Goal: Task Accomplishment & Management: Complete application form

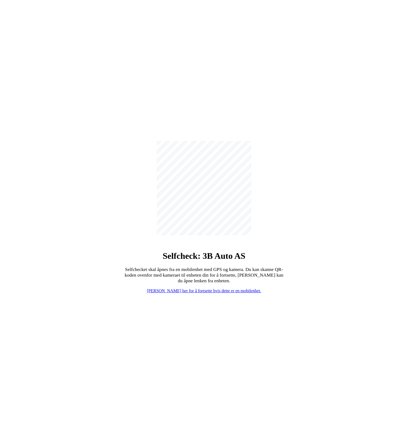
click at [199, 291] on link "[PERSON_NAME] her for å fortsette hvis dette er en mobilenhet." at bounding box center [204, 291] width 114 height 5
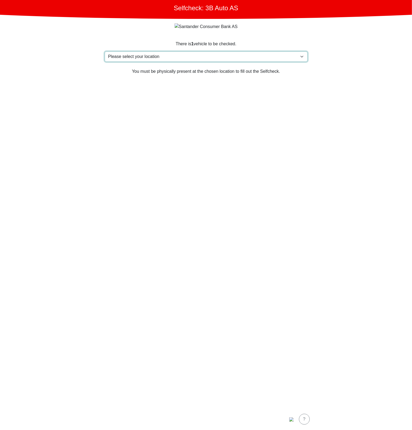
click at [187, 59] on select "Please select your location Furlandsvegen 24( ved [GEOGRAPHIC_DATA]), 6390 [GEO…" at bounding box center [206, 57] width 203 height 10
select select "3303"
click at [105, 52] on select "Please select your location Furlandsvegen 24( ved [GEOGRAPHIC_DATA]), 6390 [GEO…" at bounding box center [206, 57] width 203 height 10
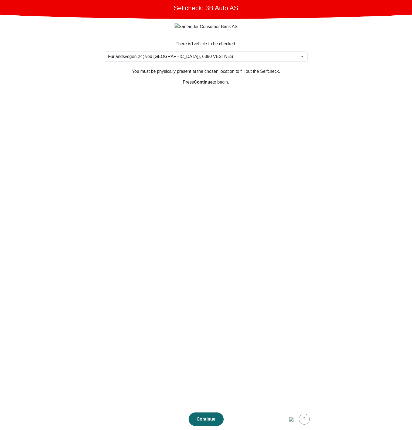
click at [206, 423] on button "Continue" at bounding box center [206, 419] width 35 height 13
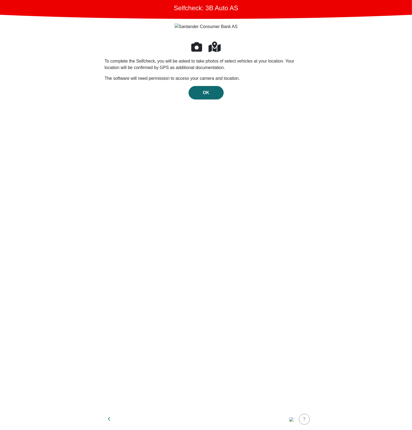
click at [210, 94] on div "OK" at bounding box center [206, 93] width 24 height 6
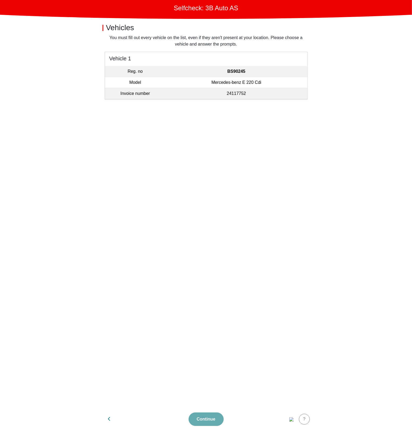
click at [209, 92] on td "24117752" at bounding box center [237, 93] width 142 height 11
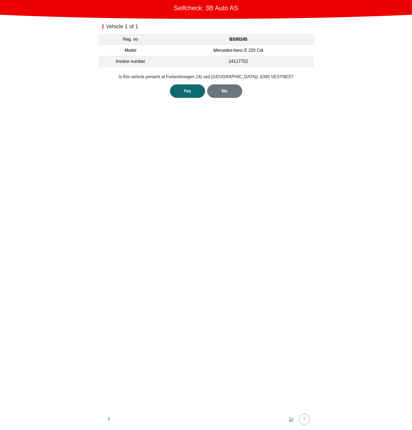
click at [193, 90] on div "Yes" at bounding box center [188, 91] width 24 height 6
click at [201, 88] on div "Open Camera" at bounding box center [205, 89] width 27 height 6
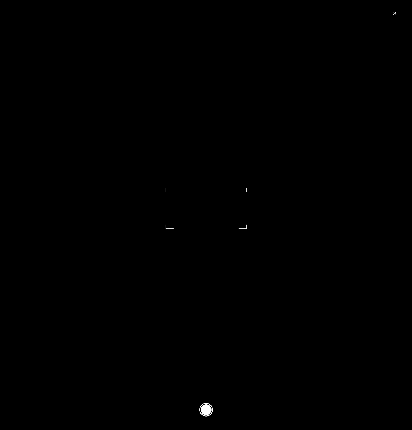
click at [208, 410] on button at bounding box center [205, 409] width 13 height 13
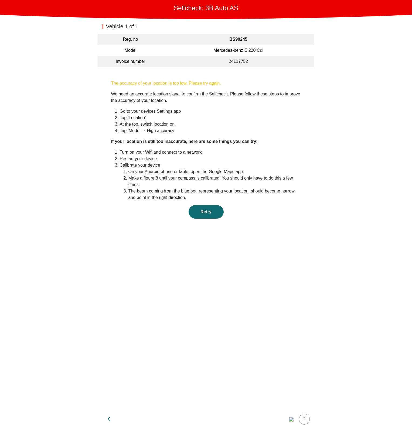
click at [211, 210] on span "Retry" at bounding box center [205, 212] width 11 height 5
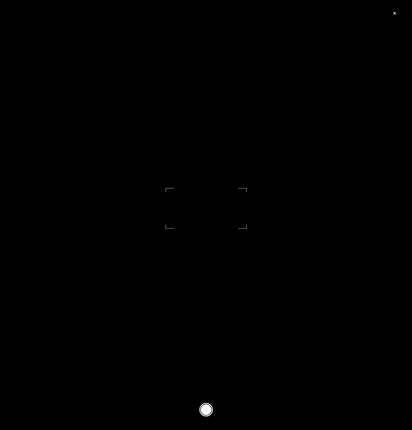
click at [197, 404] on footer at bounding box center [206, 410] width 412 height 40
click at [206, 409] on button at bounding box center [205, 409] width 13 height 13
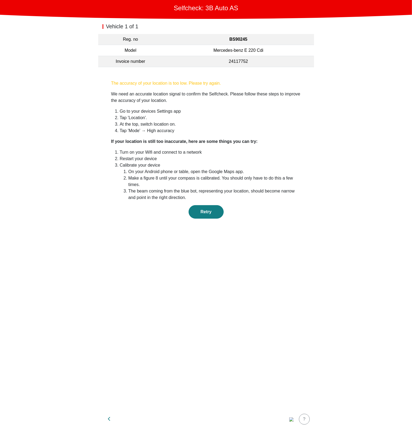
click at [214, 125] on li "At the top, switch location on." at bounding box center [210, 124] width 181 height 6
click at [130, 202] on div "The accuracy of your location is too low. Please try again. We need an accurate…" at bounding box center [206, 157] width 190 height 155
click at [201, 205] on button "Retry" at bounding box center [206, 211] width 35 height 13
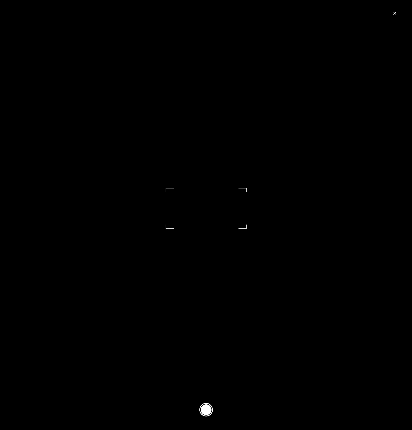
click at [213, 408] on footer at bounding box center [206, 410] width 412 height 40
click at [210, 410] on button at bounding box center [205, 409] width 13 height 13
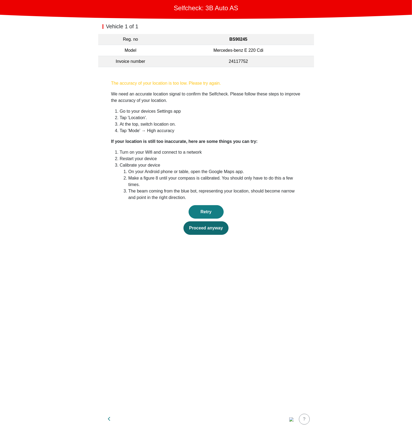
click at [217, 225] on div "Proceed anyway" at bounding box center [206, 228] width 34 height 6
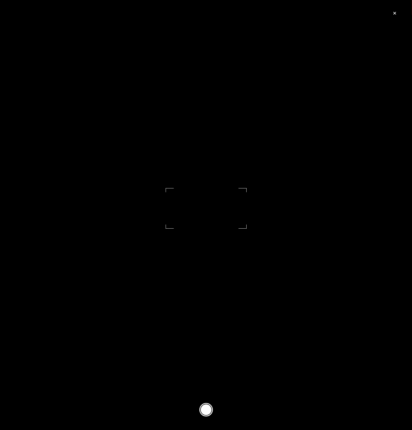
click at [207, 410] on button at bounding box center [205, 409] width 13 height 13
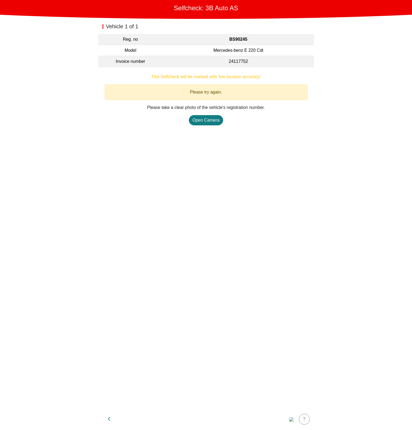
click at [206, 190] on div "Vehicle 1 of 1 Reg. no BS90245 Model Mercedes-benz E 220 Cdi Invoice number 241…" at bounding box center [206, 214] width 216 height 390
click at [209, 120] on div "Open Camera" at bounding box center [205, 120] width 27 height 6
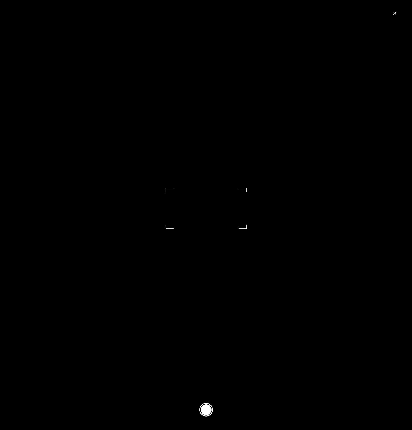
click at [207, 413] on button at bounding box center [205, 409] width 13 height 13
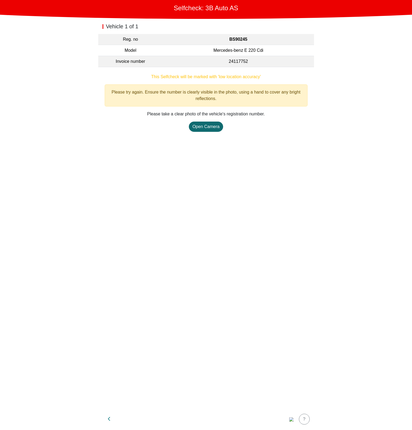
click at [208, 126] on div "Open Camera" at bounding box center [205, 127] width 27 height 6
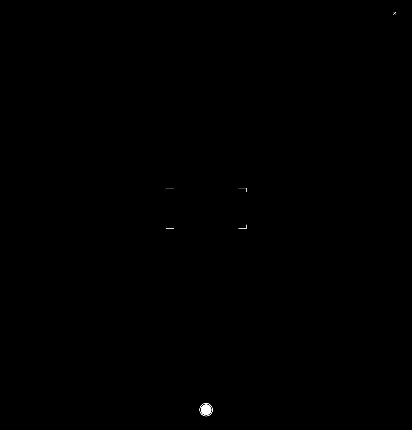
click at [209, 410] on button at bounding box center [205, 409] width 13 height 13
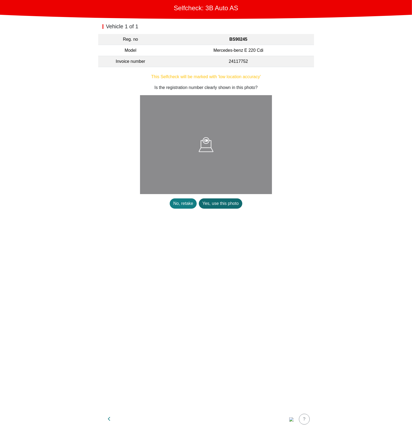
click at [217, 204] on div "Yes, use this photo" at bounding box center [220, 203] width 36 height 6
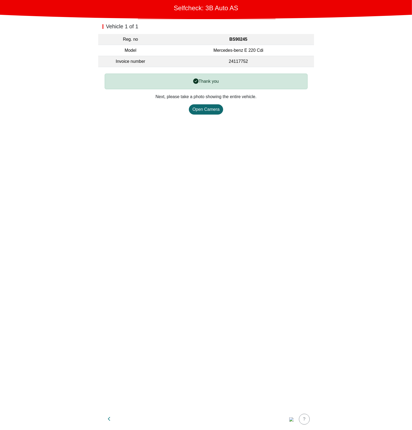
click at [206, 109] on div "Open Camera" at bounding box center [205, 109] width 27 height 6
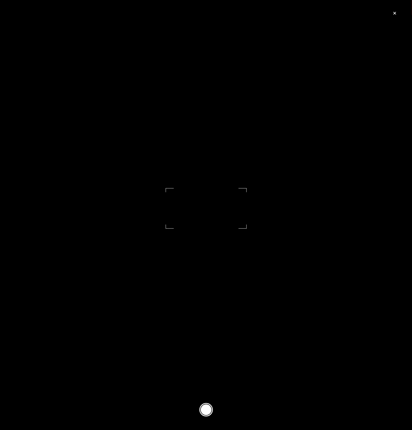
click at [212, 408] on button at bounding box center [205, 409] width 13 height 13
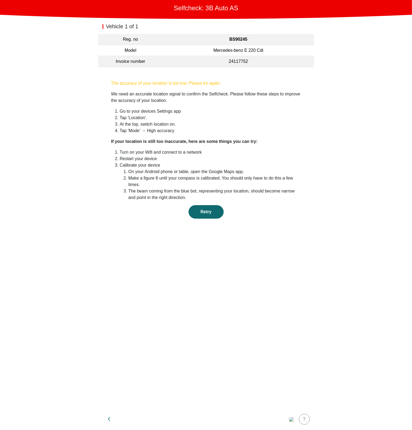
click at [202, 210] on span "Retry" at bounding box center [205, 212] width 11 height 5
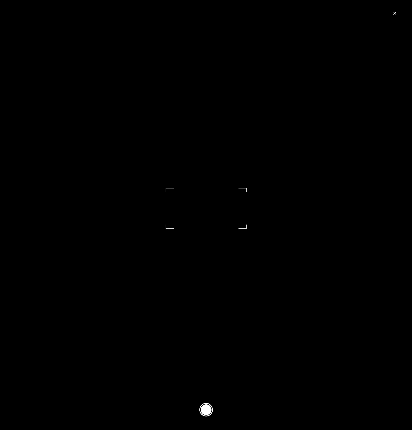
click at [211, 409] on button at bounding box center [205, 409] width 13 height 13
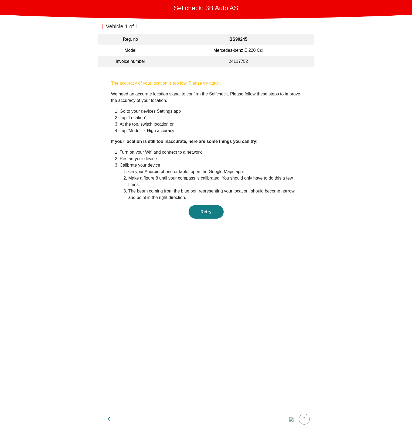
click at [186, 316] on div "Vehicle 1 of 1 Reg. no BS90245 Model Mercedes-benz E 220 Cdi Invoice number 241…" at bounding box center [206, 214] width 216 height 390
click at [203, 325] on div "Vehicle 1 of 1 Reg. no BS90245 Model Mercedes-benz E 220 Cdi Invoice number 241…" at bounding box center [206, 214] width 216 height 390
click at [274, 124] on li "At the top, switch location on." at bounding box center [210, 124] width 181 height 6
click at [118, 276] on div "Vehicle 1 of 1 Reg. no BS90245 Model Mercedes-benz E 220 Cdi Invoice number 241…" at bounding box center [206, 214] width 216 height 390
click at [213, 225] on div "Proceed anyway" at bounding box center [206, 228] width 34 height 6
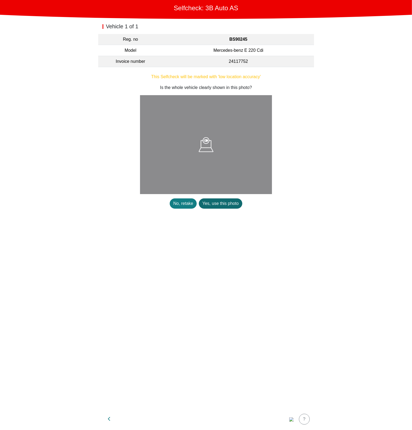
click at [215, 206] on div "Yes, use this photo" at bounding box center [220, 203] width 36 height 6
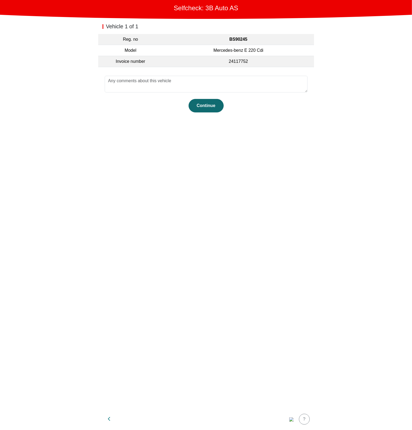
click at [211, 109] on button "Continue" at bounding box center [206, 105] width 35 height 13
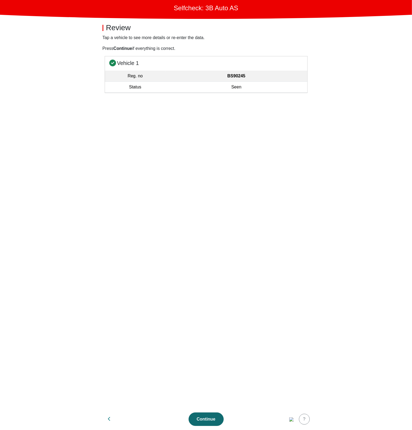
click at [213, 419] on div "Continue" at bounding box center [206, 419] width 24 height 6
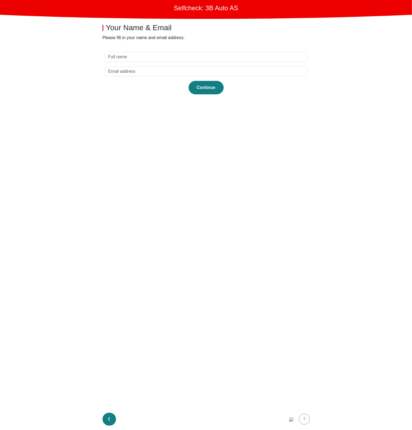
click at [109, 421] on icon "button" at bounding box center [109, 419] width 3 height 4
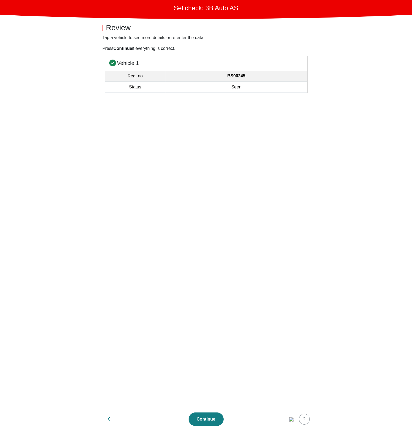
click at [109, 421] on icon "button" at bounding box center [109, 419] width 3 height 4
select select "3303"
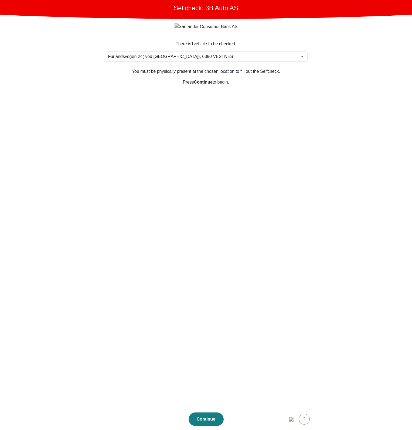
click at [152, 314] on section "There is 1 vehicle to be checked. Please select your location Furlandsvegen 24(…" at bounding box center [206, 221] width 216 height 374
drag, startPoint x: 214, startPoint y: 299, endPoint x: 216, endPoint y: 294, distance: 5.1
click at [216, 294] on section "There is 1 vehicle to be checked. Please select your location Furlandsvegen 24(…" at bounding box center [206, 221] width 216 height 374
click at [214, 426] on button "Continue" at bounding box center [206, 419] width 35 height 13
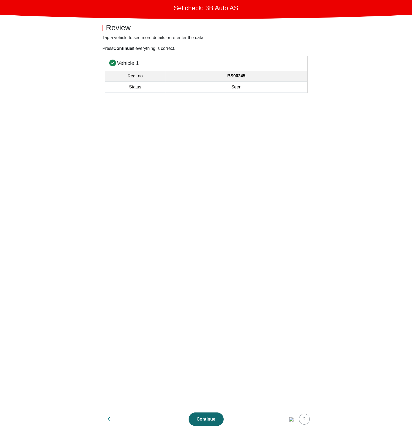
click at [207, 422] on div "Continue" at bounding box center [206, 419] width 24 height 6
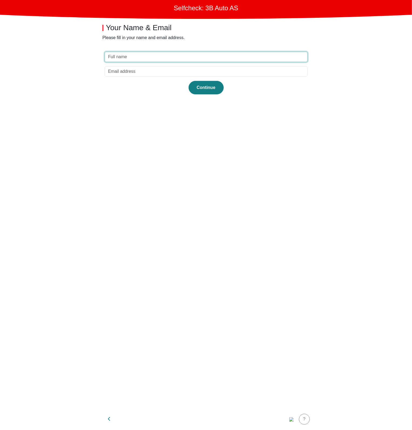
click at [171, 62] on input "text" at bounding box center [206, 57] width 203 height 10
type input "asda"
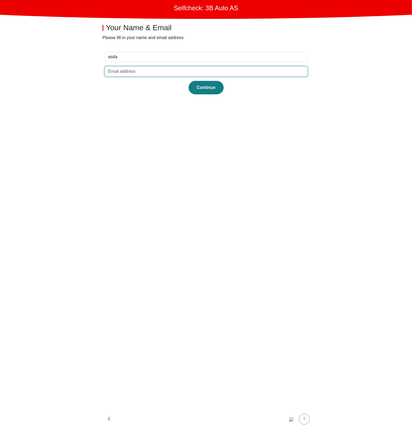
click at [202, 69] on input "email" at bounding box center [206, 71] width 203 height 10
click at [162, 71] on input "asd" at bounding box center [206, 71] width 203 height 10
type input "[EMAIL_ADDRESS][DOMAIN_NAME]"
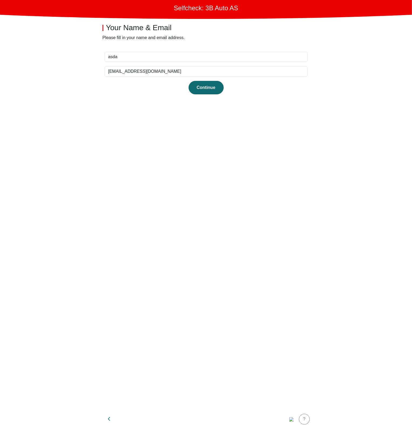
click at [210, 87] on div "Continue" at bounding box center [206, 87] width 24 height 6
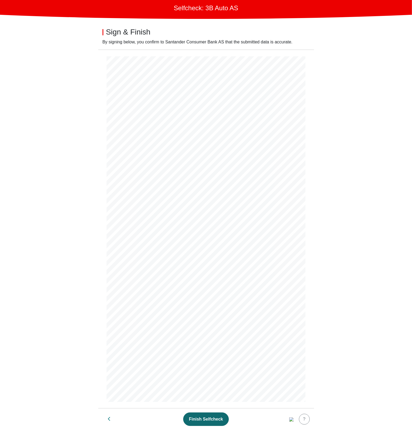
click at [213, 420] on div "Finish Selfcheck" at bounding box center [206, 419] width 34 height 6
